Goal: Find specific page/section: Find specific page/section

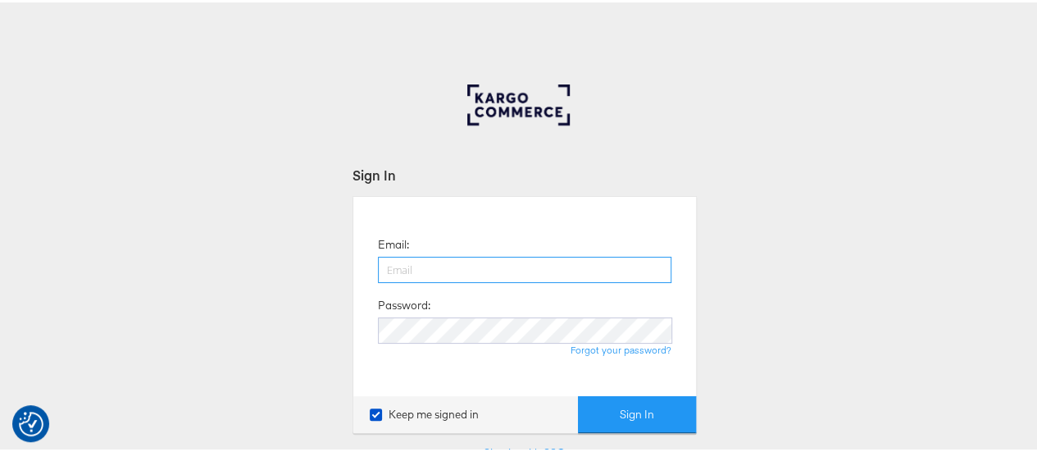
click at [446, 271] on input "email" at bounding box center [525, 267] width 294 height 26
type input "[EMAIL_ADDRESS][PERSON_NAME][DOMAIN_NAME]"
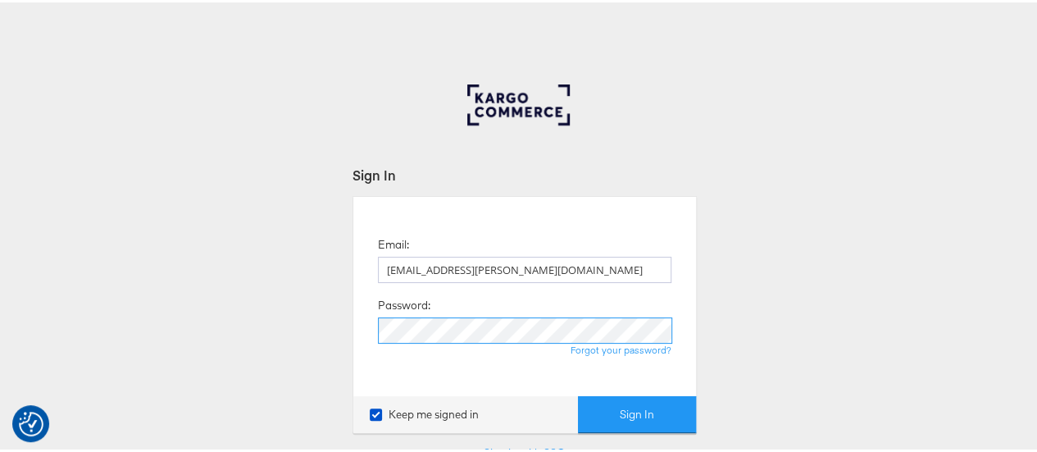
click at [578, 394] on button "Sign In" at bounding box center [637, 412] width 118 height 37
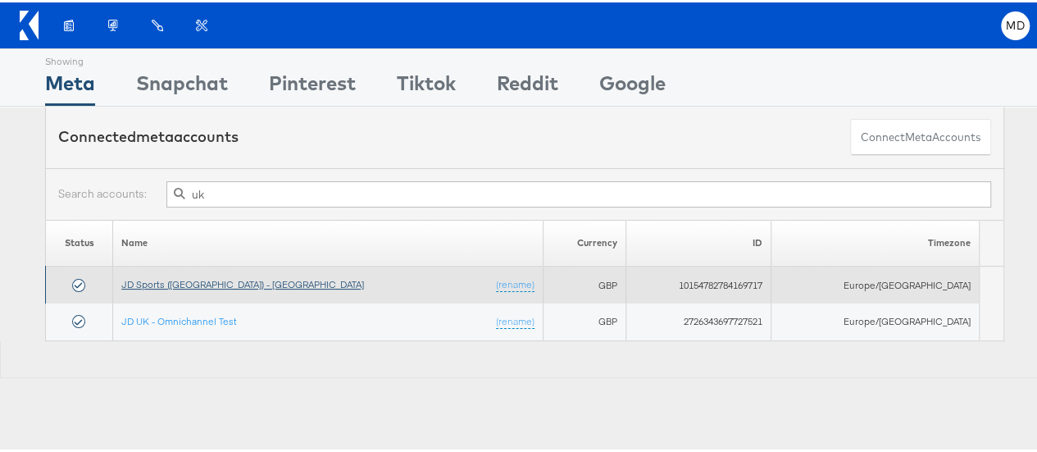
type input "uk"
click at [190, 276] on link "JD Sports (UK) - SA" at bounding box center [242, 282] width 243 height 12
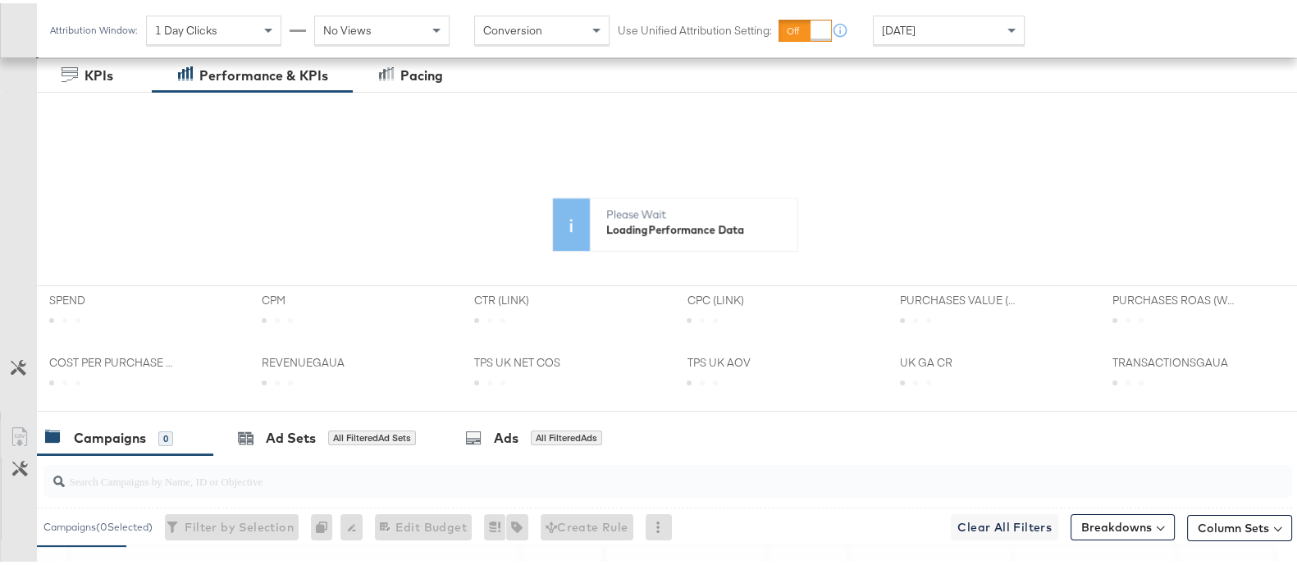
scroll to position [454, 0]
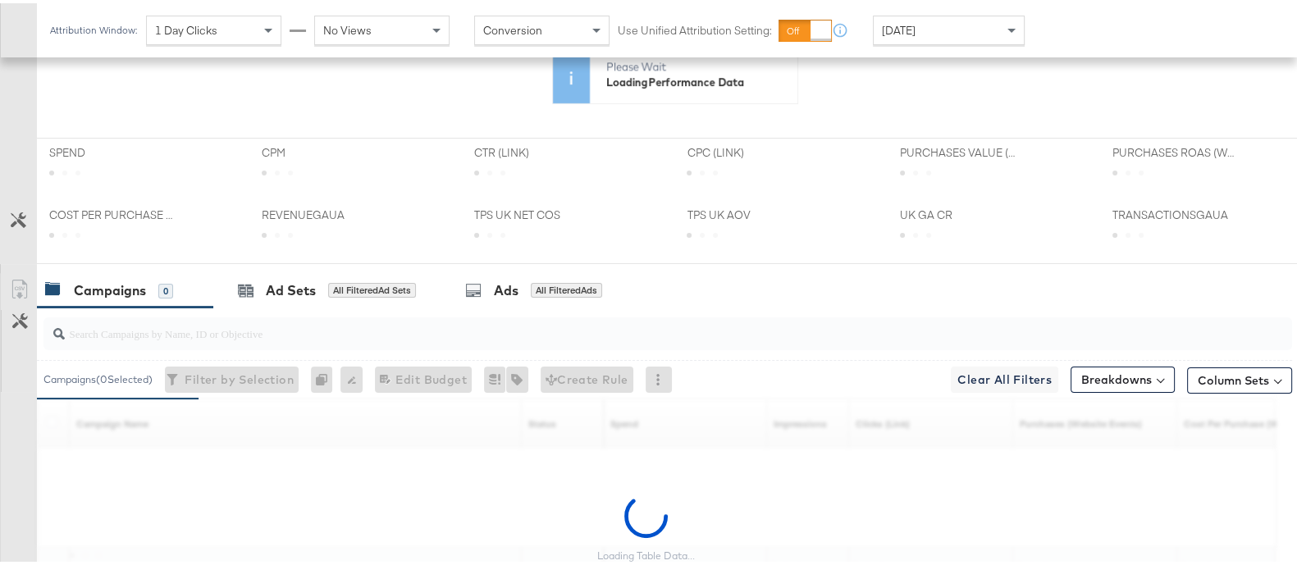
click at [249, 328] on input "search" at bounding box center [622, 324] width 1114 height 32
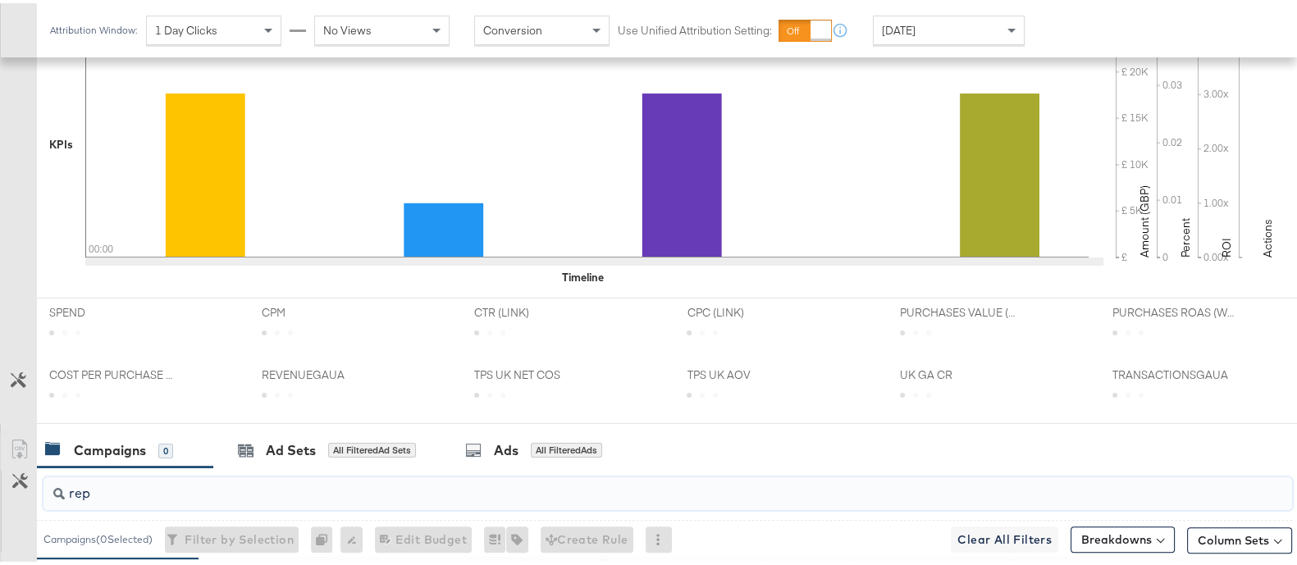
scroll to position [614, 0]
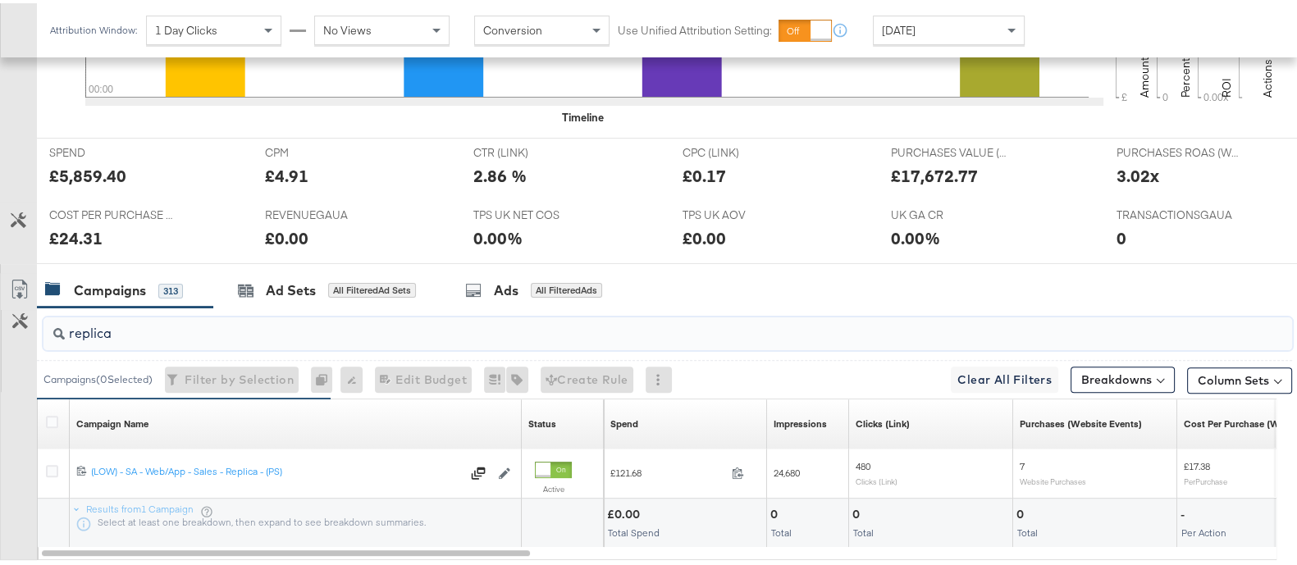
type input "replica"
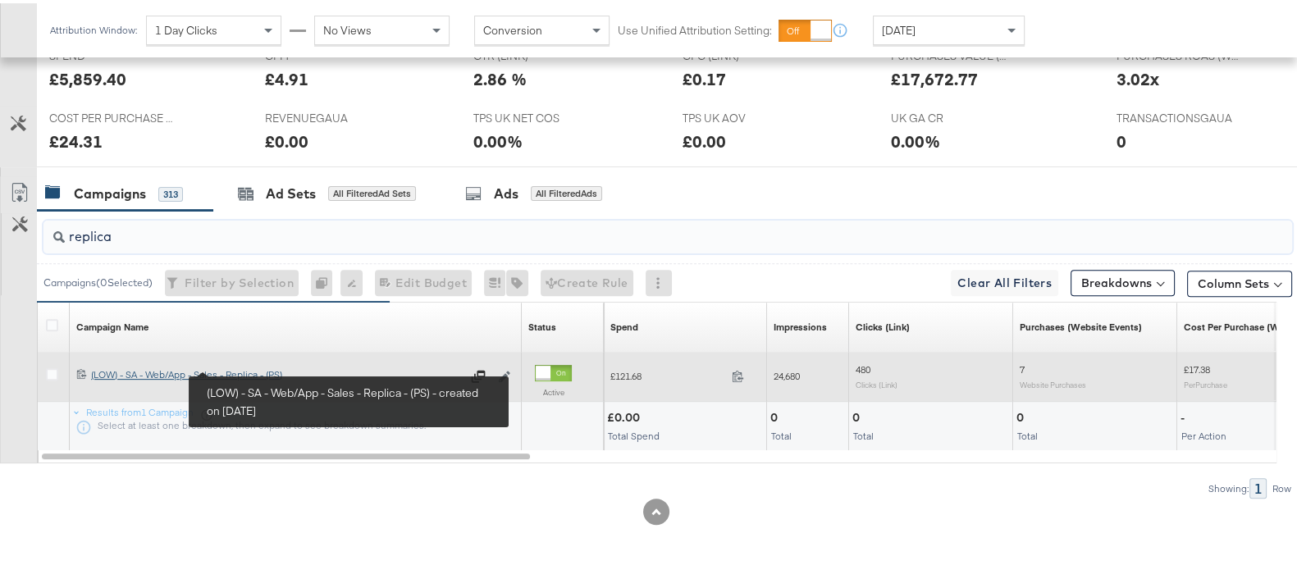
click at [251, 367] on div "(LOW) - SA - Web/App - Sales - Replica - (PS) (LOW) - SA - Web/App - Sales - Re…" at bounding box center [276, 371] width 370 height 13
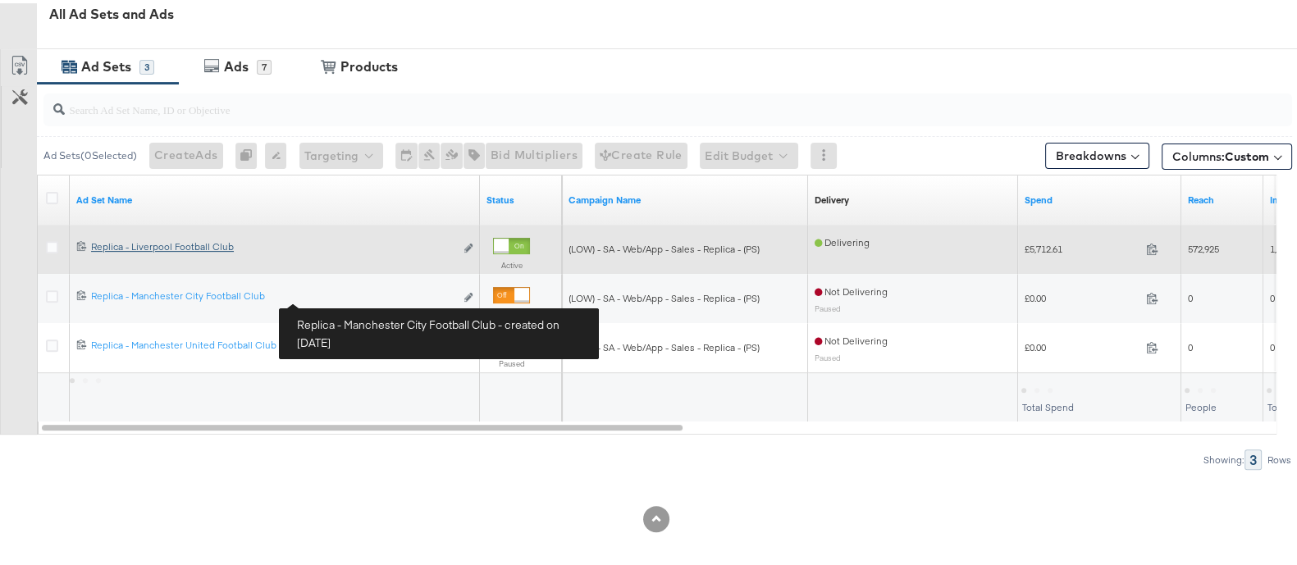
scroll to position [773, 0]
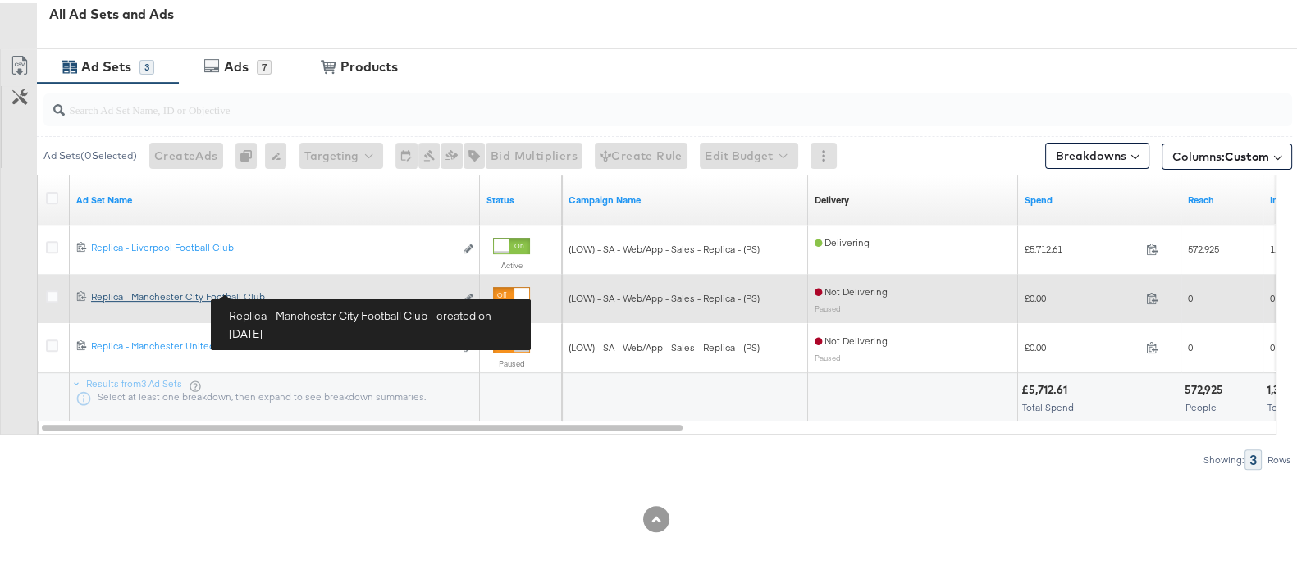
click at [221, 293] on div "Replica - Manchester City Football Club Replica - Manchester City Football Club" at bounding box center [272, 293] width 363 height 13
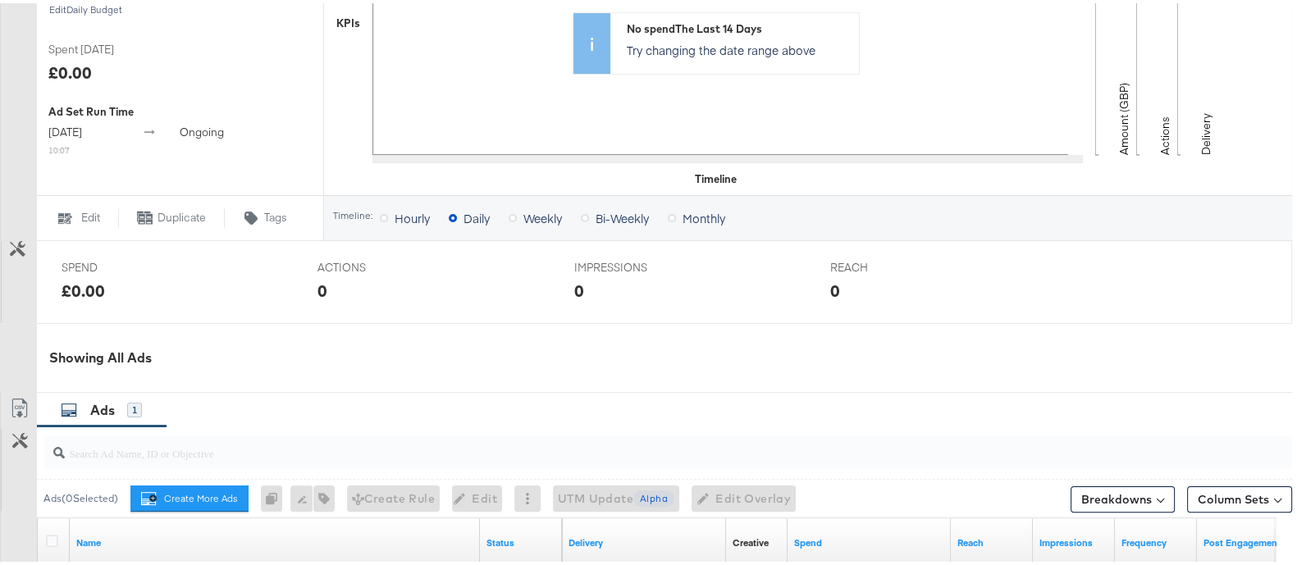
scroll to position [670, 0]
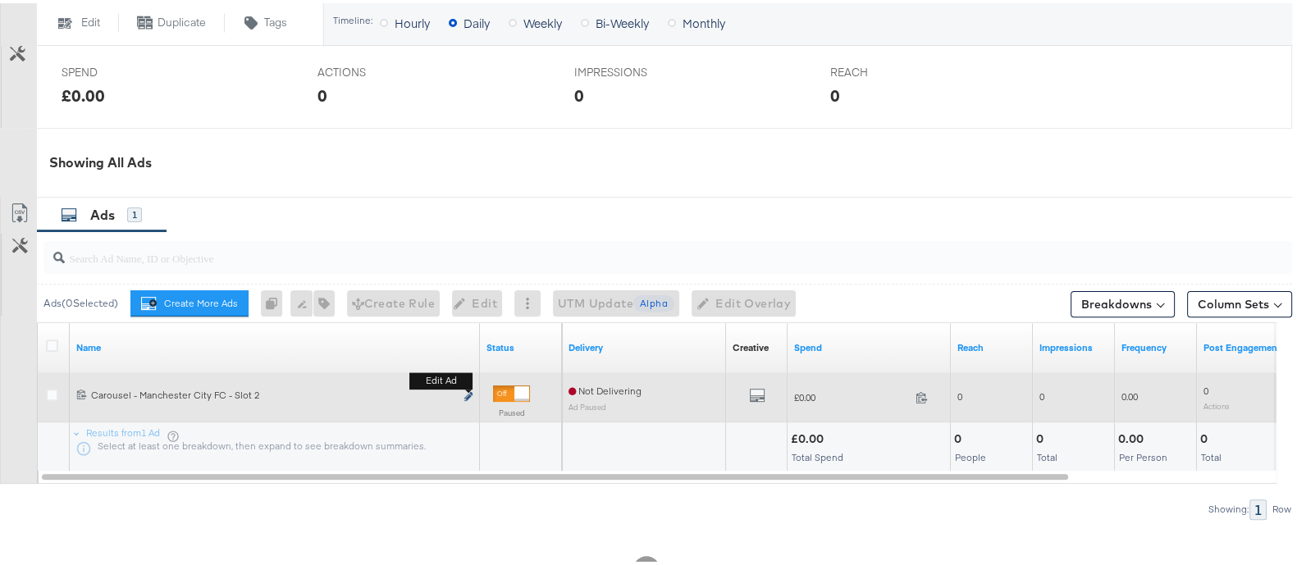
click at [467, 393] on icon "link" at bounding box center [468, 393] width 8 height 9
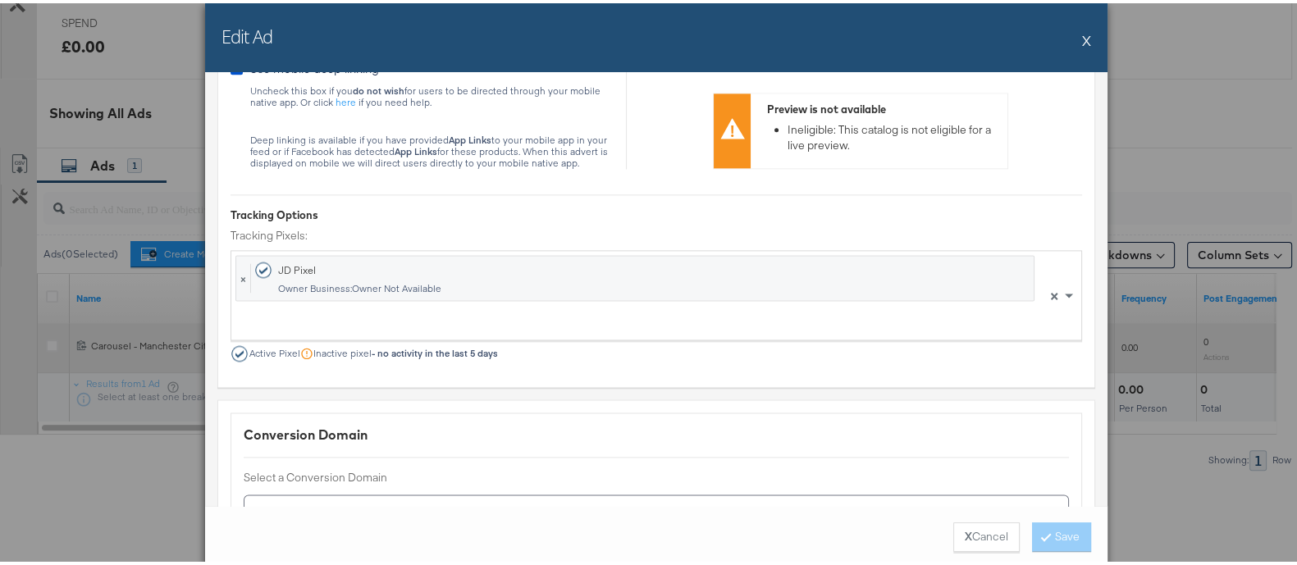
scroll to position [2880, 0]
